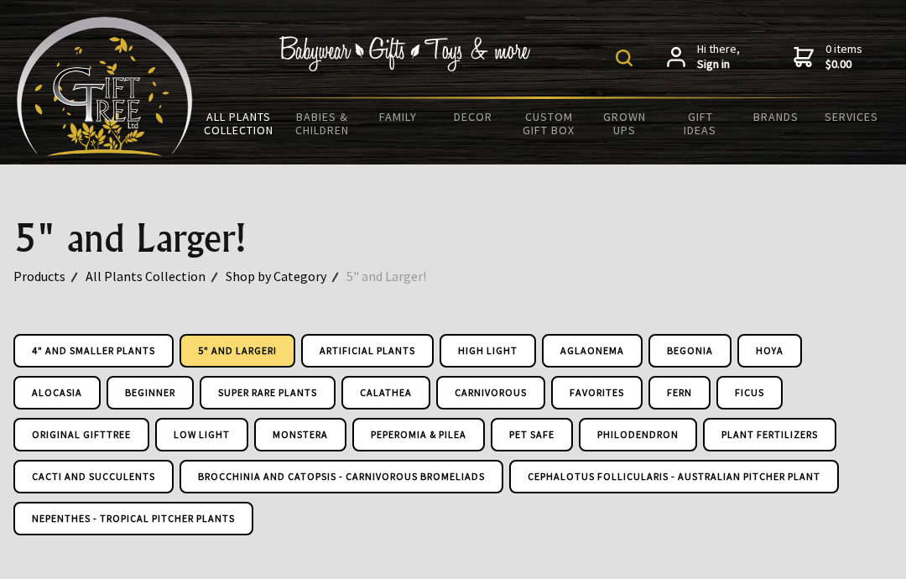
click at [240, 129] on link "All Plants Collection" at bounding box center [238, 123] width 91 height 49
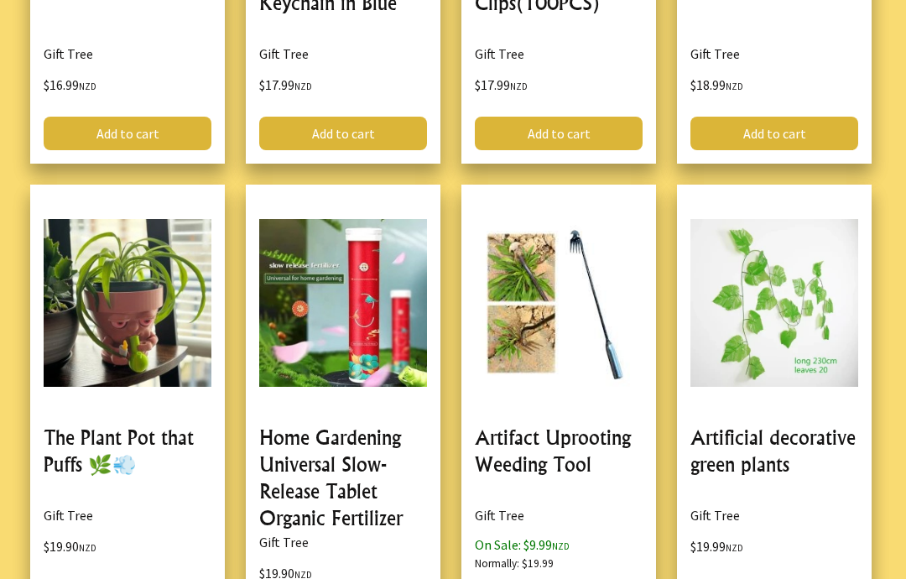
scroll to position [4670, 0]
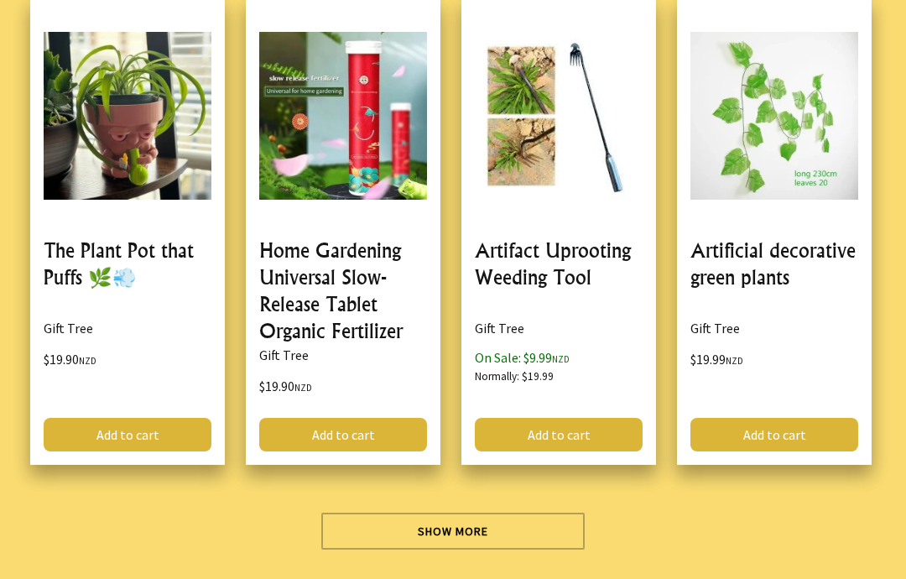
click at [408, 535] on link "Show More" at bounding box center [453, 531] width 264 height 37
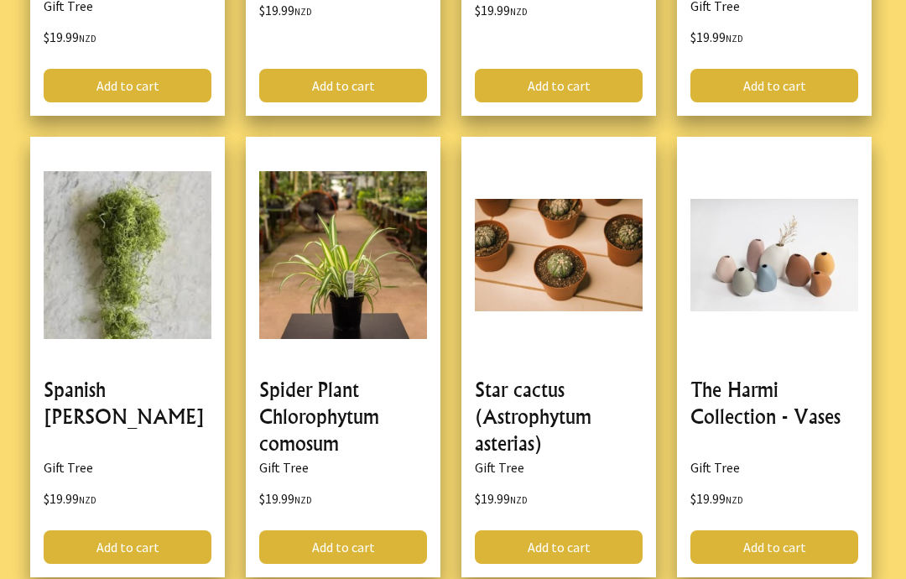
scroll to position [9682, 0]
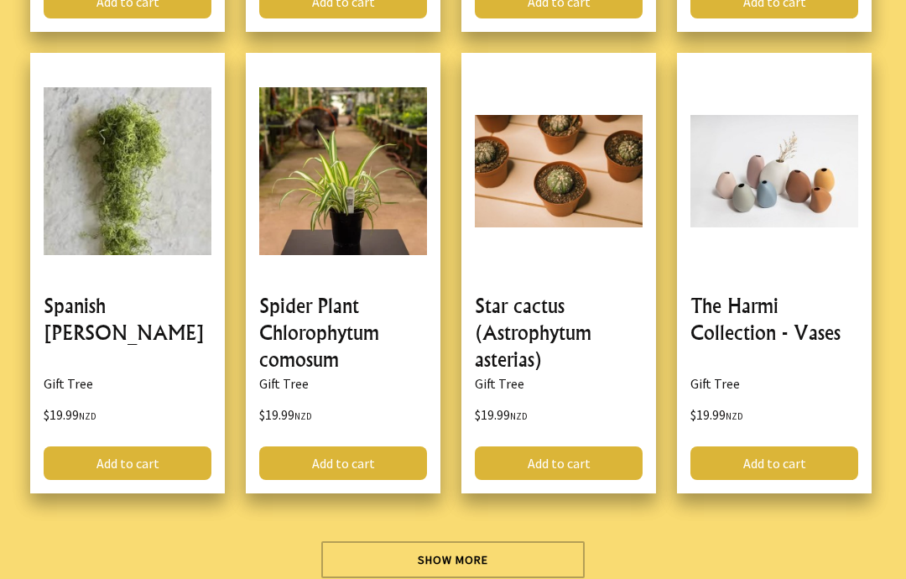
click at [548, 554] on link "Show More" at bounding box center [453, 559] width 264 height 37
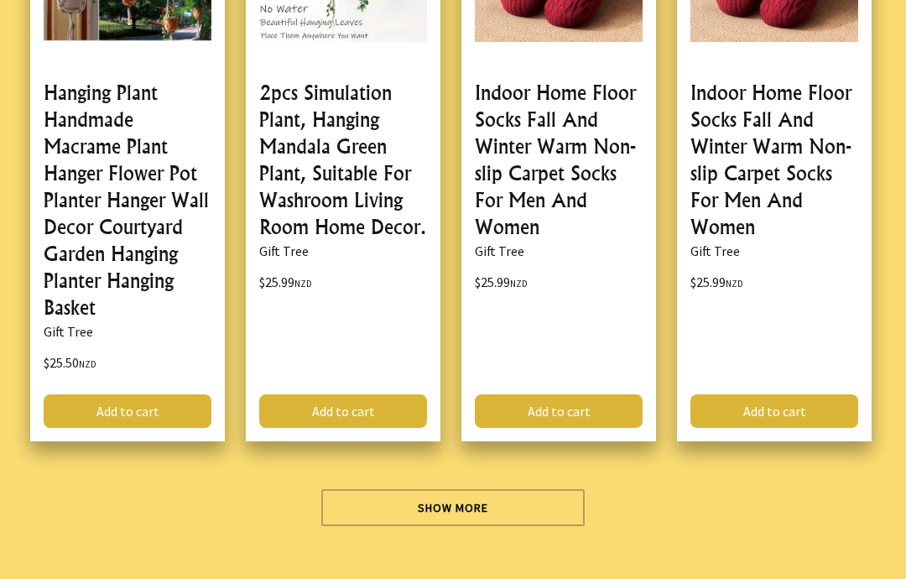
scroll to position [14809, 0]
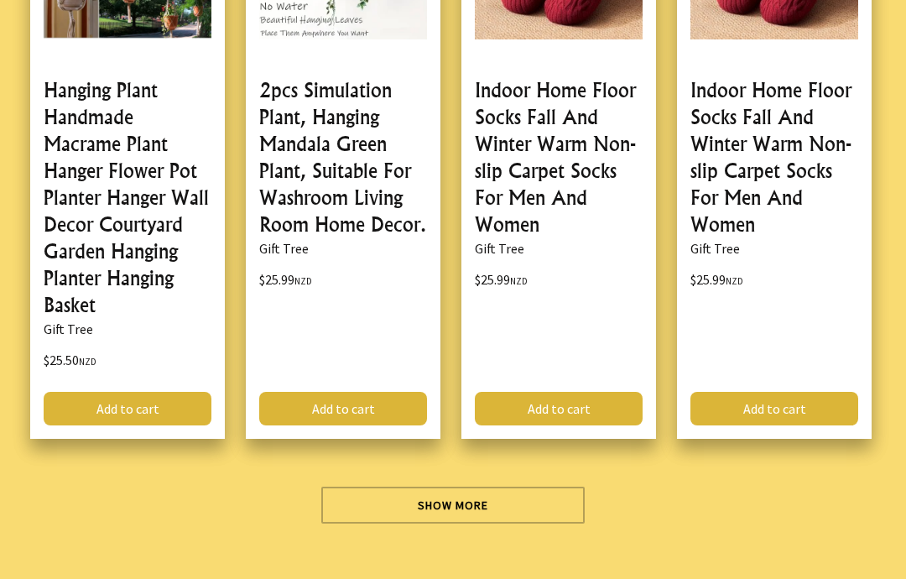
click at [392, 512] on link "Show More" at bounding box center [453, 505] width 264 height 37
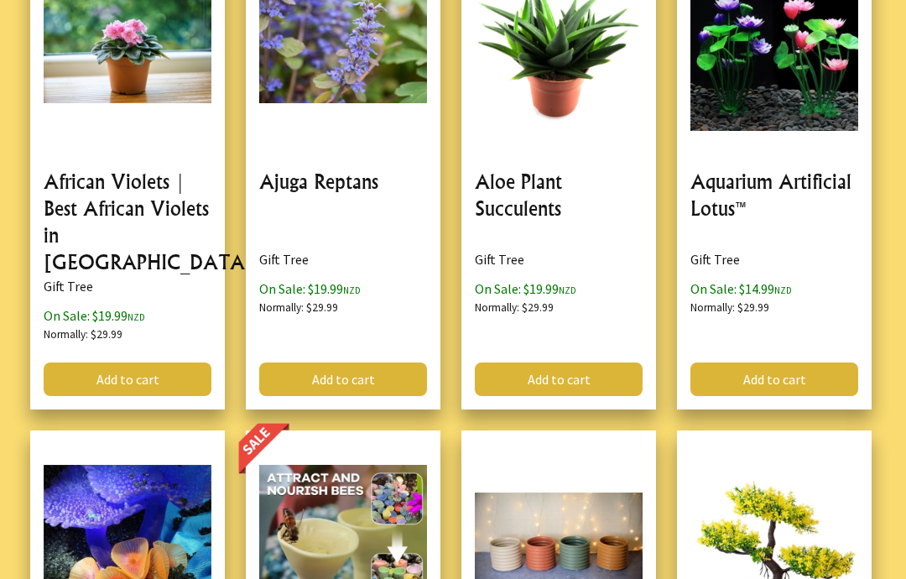
scroll to position [16464, 0]
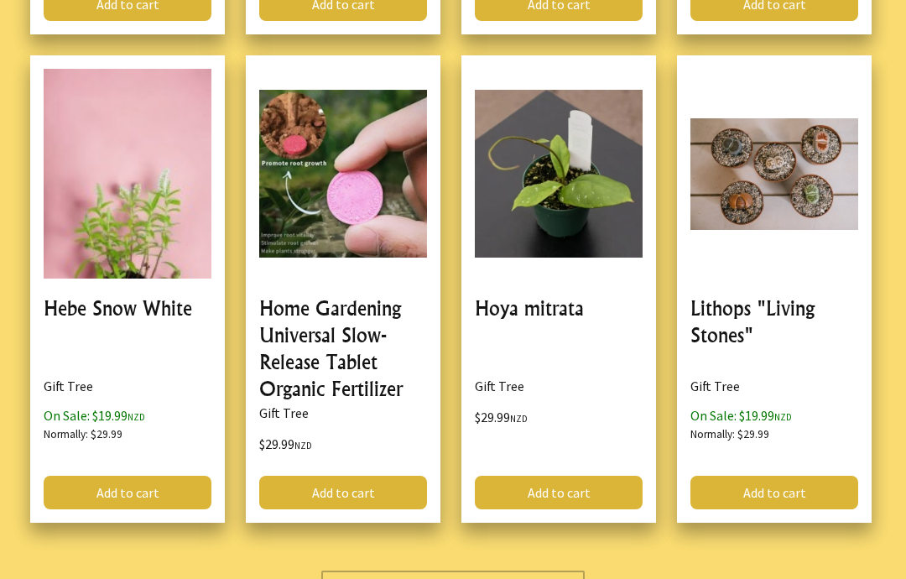
click at [373, 571] on link "Show More" at bounding box center [453, 589] width 264 height 37
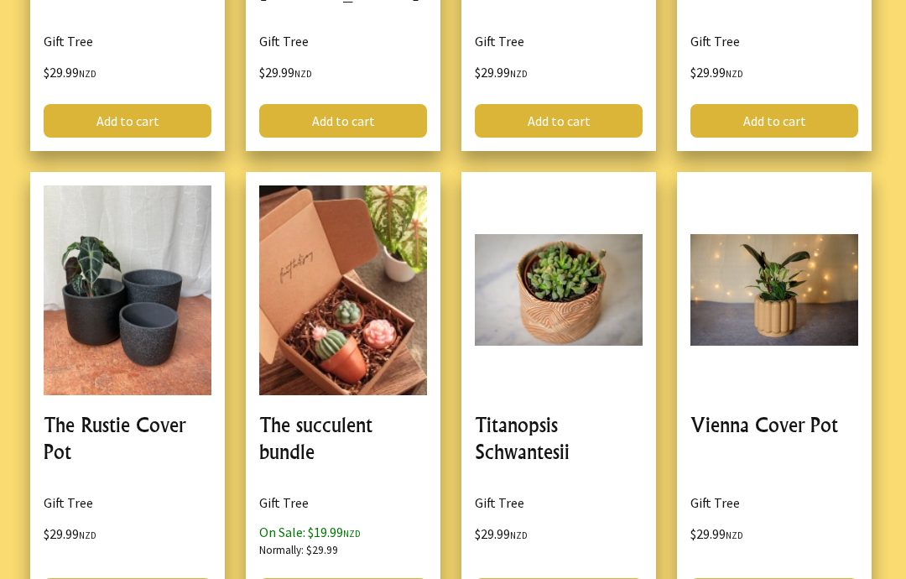
scroll to position [23923, 0]
click at [350, 375] on link at bounding box center [343, 398] width 195 height 453
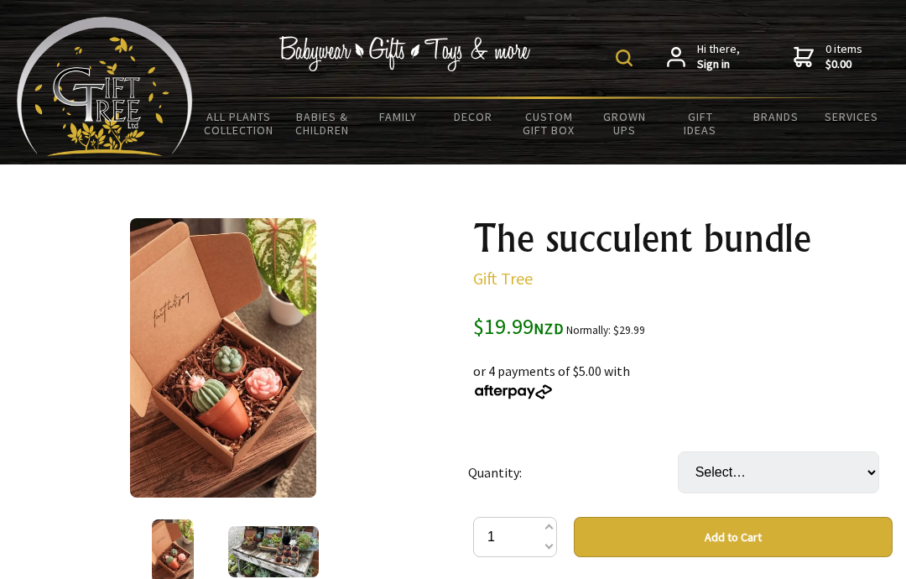
click at [291, 546] on img at bounding box center [273, 551] width 91 height 51
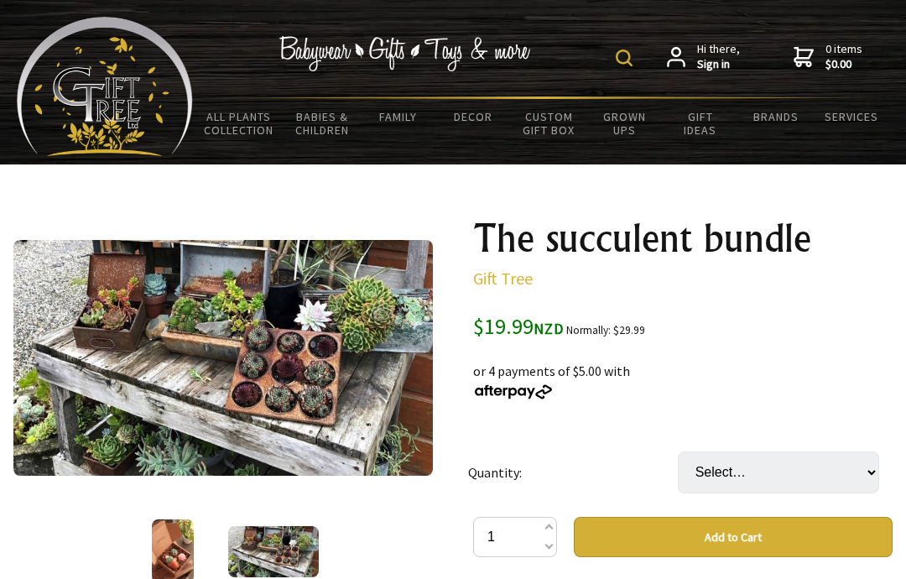
click at [181, 550] on img at bounding box center [173, 551] width 43 height 64
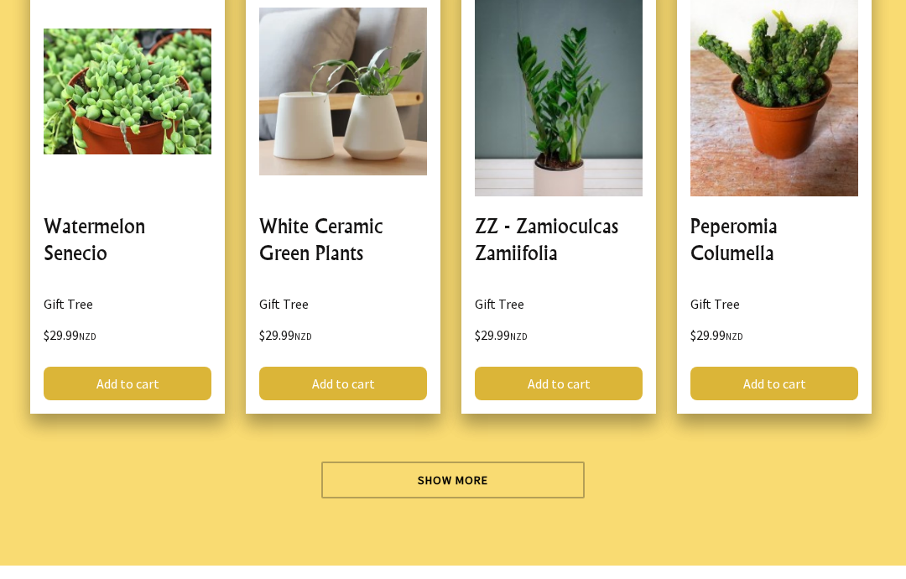
scroll to position [24596, 0]
click at [371, 462] on link "Show More" at bounding box center [453, 480] width 264 height 37
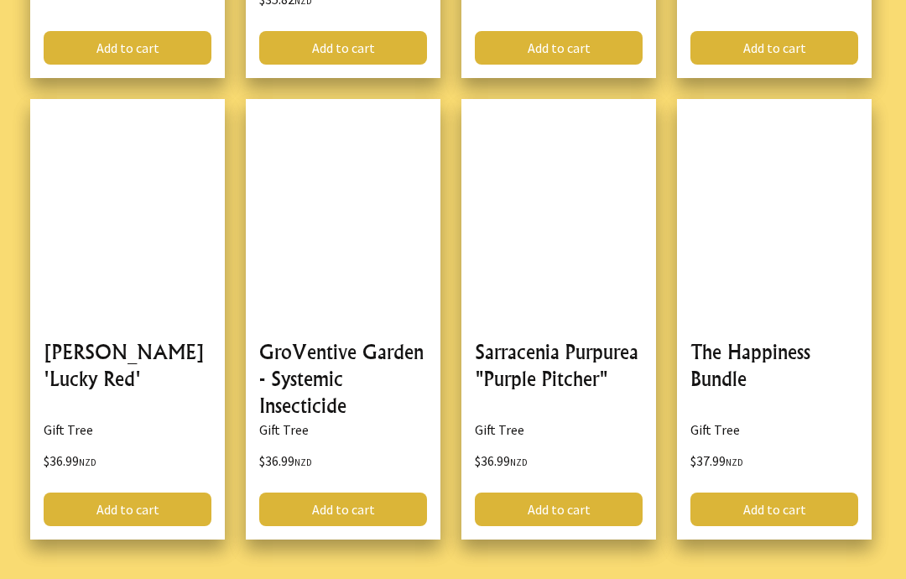
scroll to position [29444, 0]
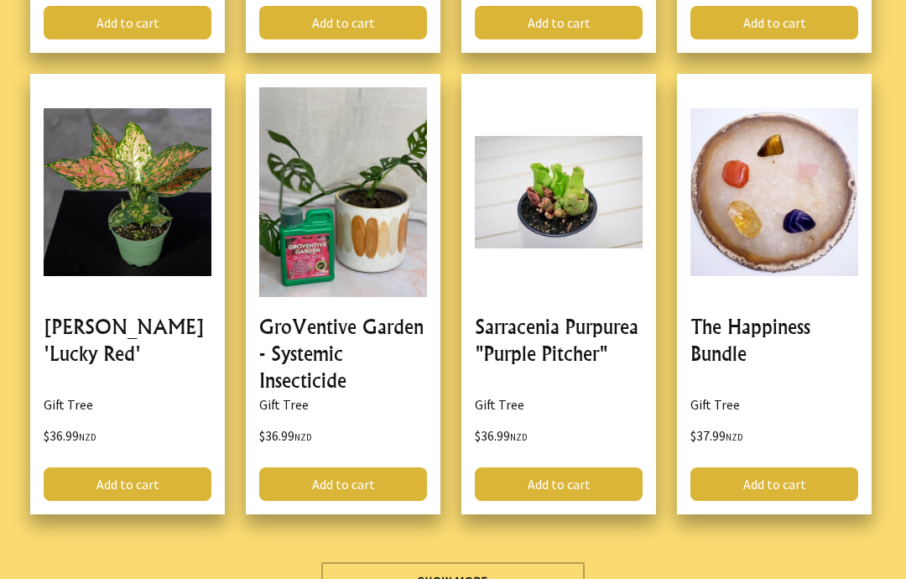
click at [487, 562] on link "Show More" at bounding box center [453, 580] width 264 height 37
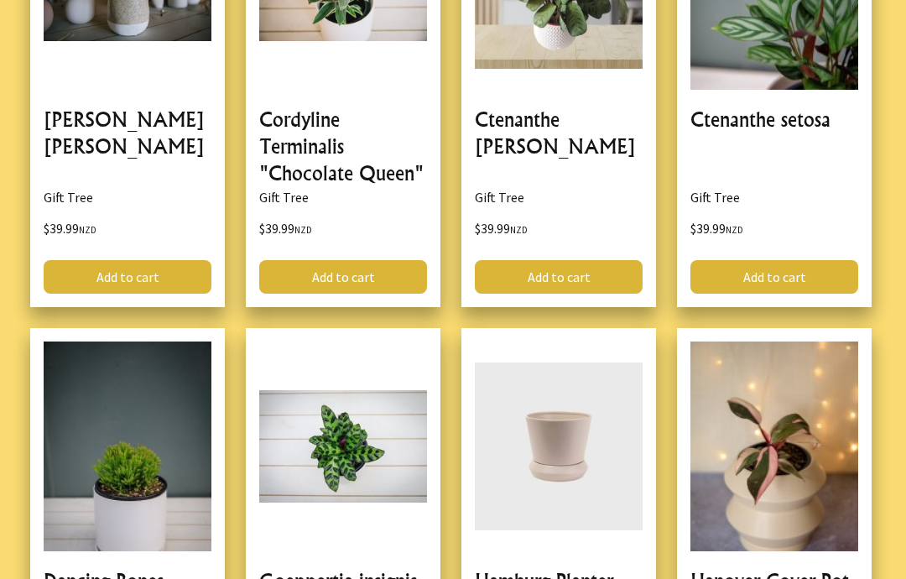
scroll to position [33812, 0]
